Goal: Navigation & Orientation: Find specific page/section

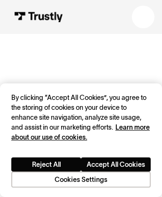
scroll to position [1307, 0]
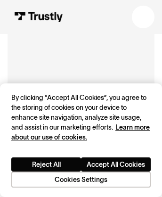
click at [81, 40] on p "Visit our Help Center for merchants and developers." at bounding box center [80, 49] width 105 height 18
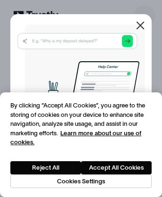
scroll to position [1670, 0]
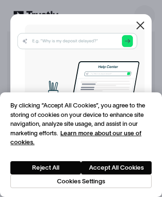
scroll to position [1679, 0]
